Goal: Use online tool/utility

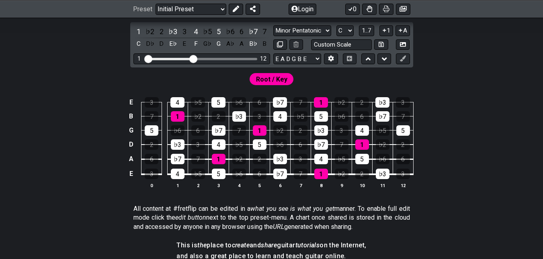
scroll to position [186, 0]
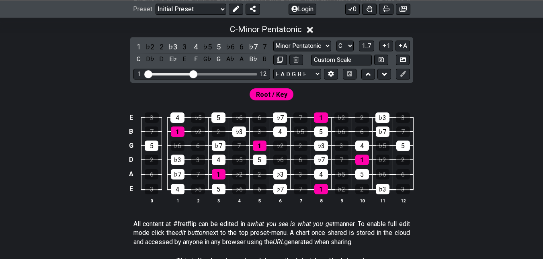
click at [247, 134] on td "7" at bounding box center [239, 139] width 20 height 14
drag, startPoint x: 247, startPoint y: 134, endPoint x: 274, endPoint y: 149, distance: 31.7
click at [274, 146] on tr "G 5 ♭6 6 ♭7 7 1 ♭2 2 ♭3 3 4 ♭5 5" at bounding box center [269, 139] width 287 height 14
click at [274, 149] on div "♭2" at bounding box center [280, 146] width 14 height 10
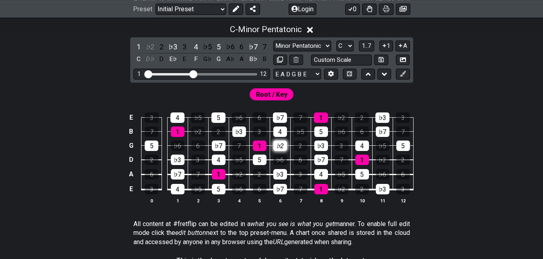
click at [274, 149] on div "♭2" at bounding box center [280, 146] width 14 height 10
